Goal: Information Seeking & Learning: Compare options

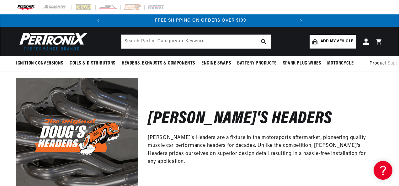
scroll to position [0, 190]
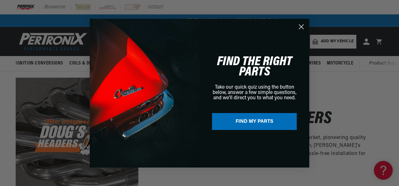
click at [300, 26] on circle "Close dialog" at bounding box center [301, 26] width 10 height 10
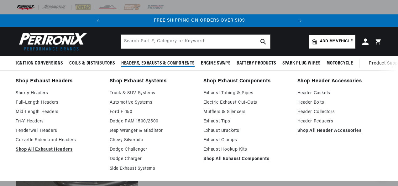
click at [123, 111] on link "Ford F-150" at bounding box center [152, 113] width 85 height 8
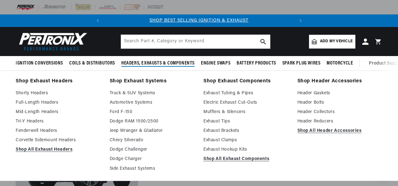
click at [28, 121] on link "Tri-Y Headers" at bounding box center [58, 122] width 85 height 8
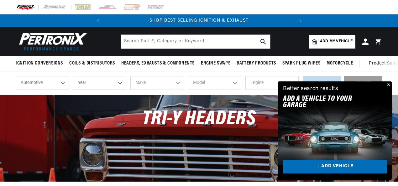
click at [388, 87] on button "Close" at bounding box center [389, 86] width 8 height 8
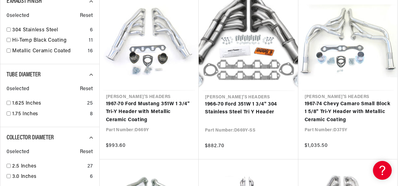
scroll to position [0, 190]
click at [8, 103] on input "checkbox" at bounding box center [9, 103] width 4 height 4
checkbox input "true"
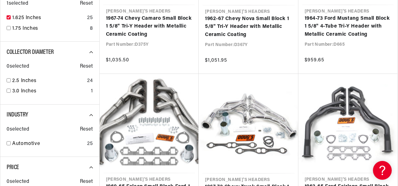
scroll to position [534, 0]
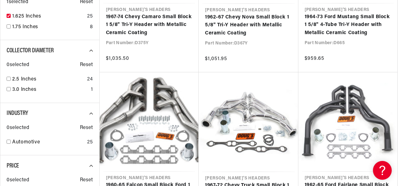
click at [9, 78] on input "checkbox" at bounding box center [9, 79] width 4 height 4
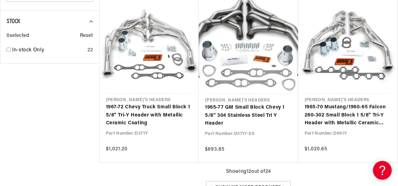
scroll to position [0, 11]
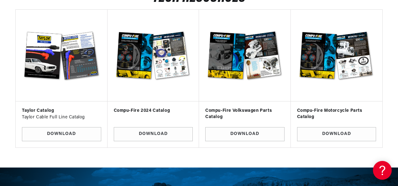
scroll to position [1993, 0]
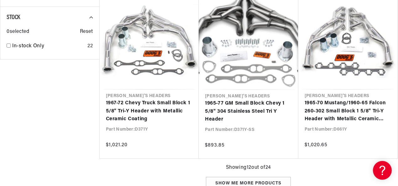
checkbox input "false"
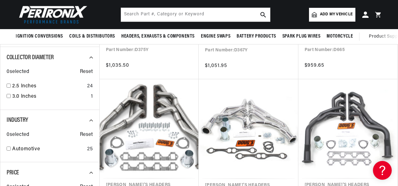
checkbox input "false"
